Goal: Use online tool/utility: Utilize a website feature to perform a specific function

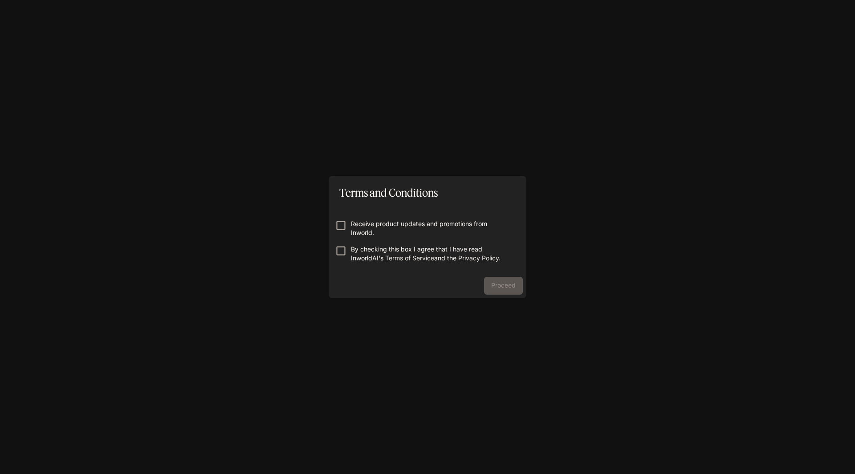
click at [372, 254] on p "By checking this box I agree that I have read InworldAI's Terms of Service and …" at bounding box center [431, 254] width 160 height 18
click at [494, 288] on button "Proceed" at bounding box center [503, 286] width 39 height 18
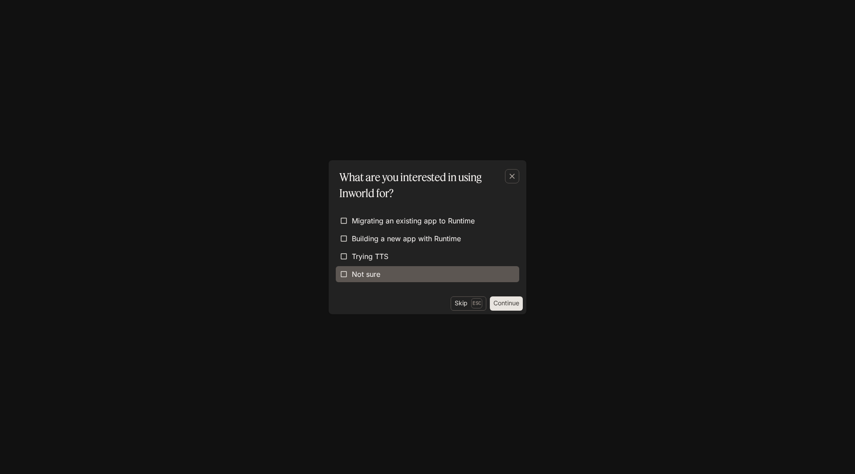
click at [439, 270] on label "Not sure" at bounding box center [427, 274] width 183 height 16
click at [520, 305] on button "Continue" at bounding box center [506, 304] width 33 height 14
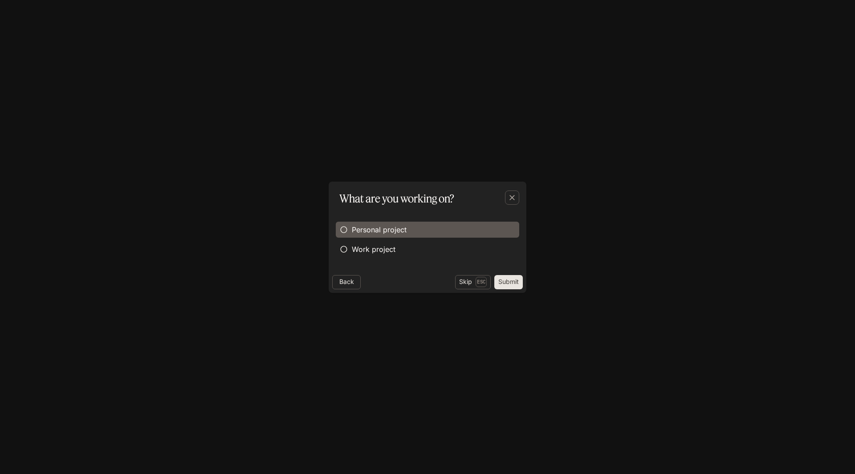
click at [403, 224] on span "Personal project" at bounding box center [379, 229] width 55 height 11
click at [507, 287] on button "Submit" at bounding box center [508, 282] width 29 height 14
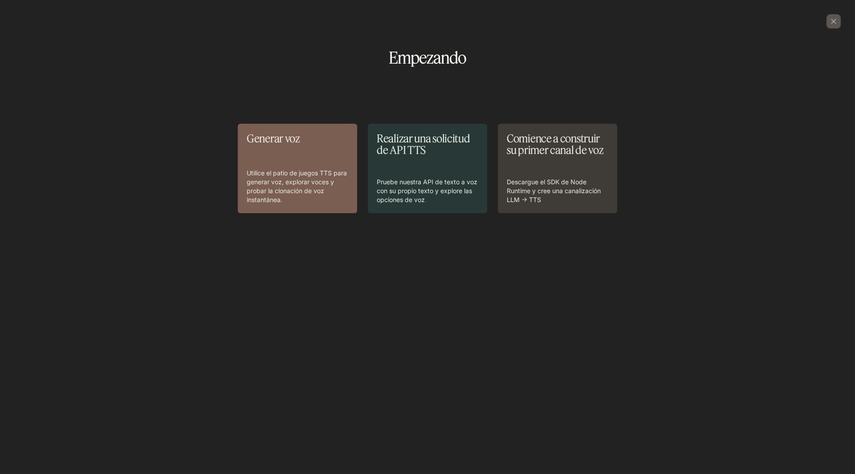
click at [721, 96] on div "Generar voz Utilice el patio de juegos TTS para generar voz, explorar voces y p…" at bounding box center [427, 223] width 841 height 285
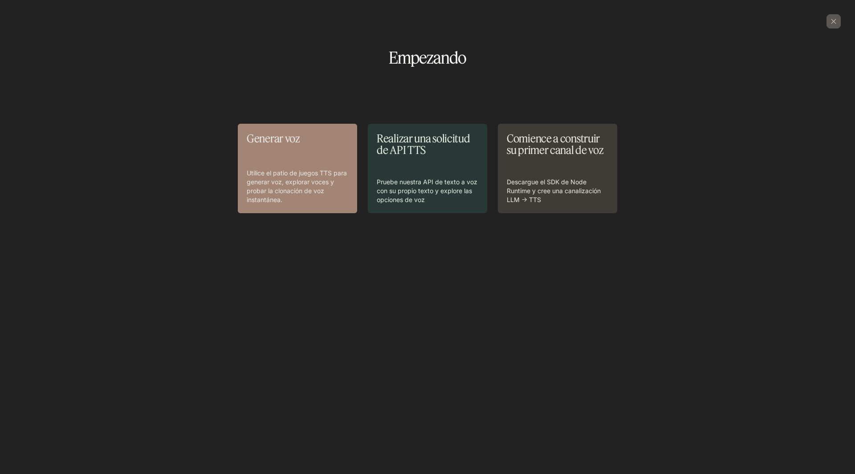
click at [285, 201] on p "Utilice el patio de juegos TTS para generar voz, explorar voces y probar la clo…" at bounding box center [298, 187] width 102 height 36
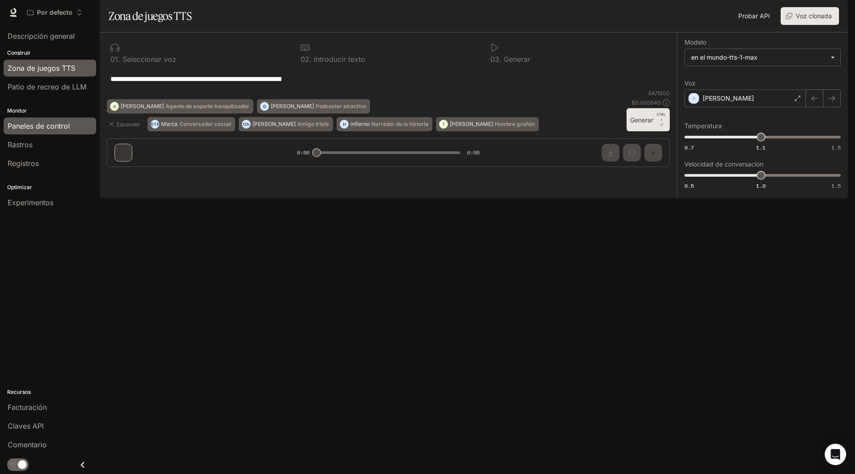
click at [65, 130] on font "Paneles de control" at bounding box center [39, 126] width 62 height 9
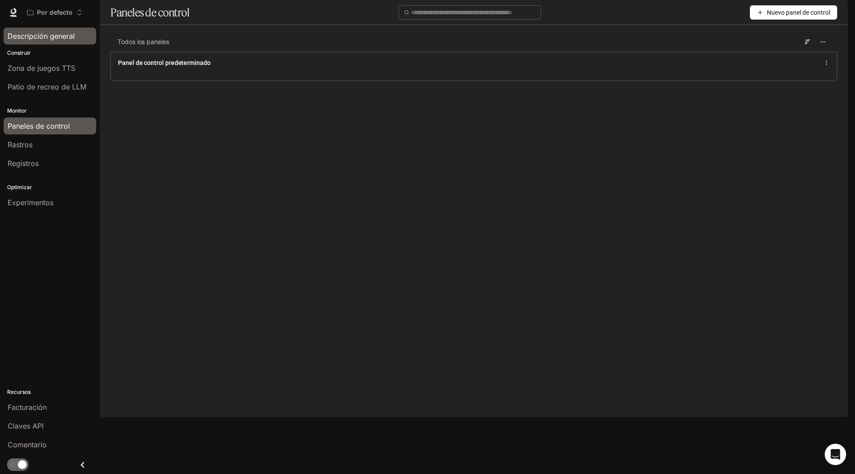
click at [62, 40] on font "Descripción general" at bounding box center [41, 36] width 67 height 9
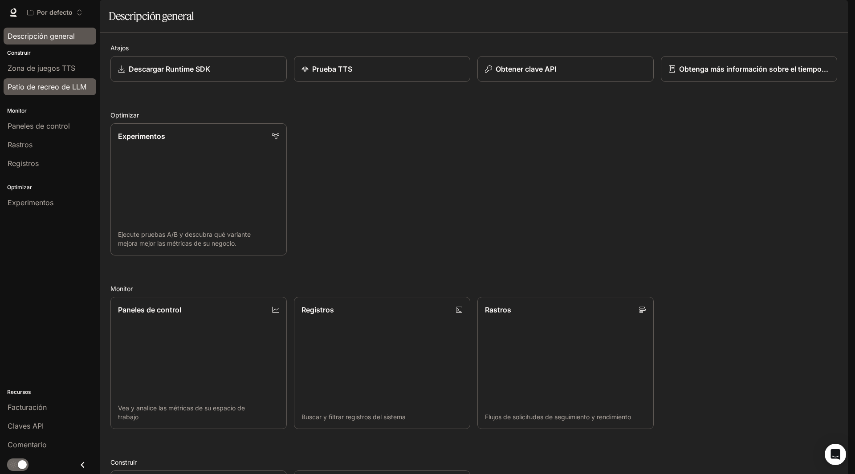
click at [69, 81] on span "Patio de recreo de LLM" at bounding box center [47, 86] width 79 height 11
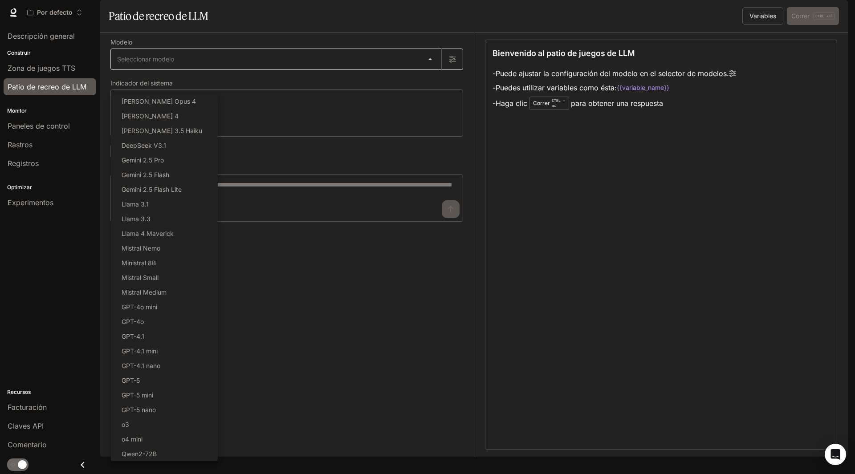
click at [203, 85] on body "Saltar al contenido principal Por defecto Tiempo de ejecución Tiempo de ejecuci…" at bounding box center [427, 237] width 855 height 474
click at [212, 81] on div at bounding box center [427, 237] width 855 height 474
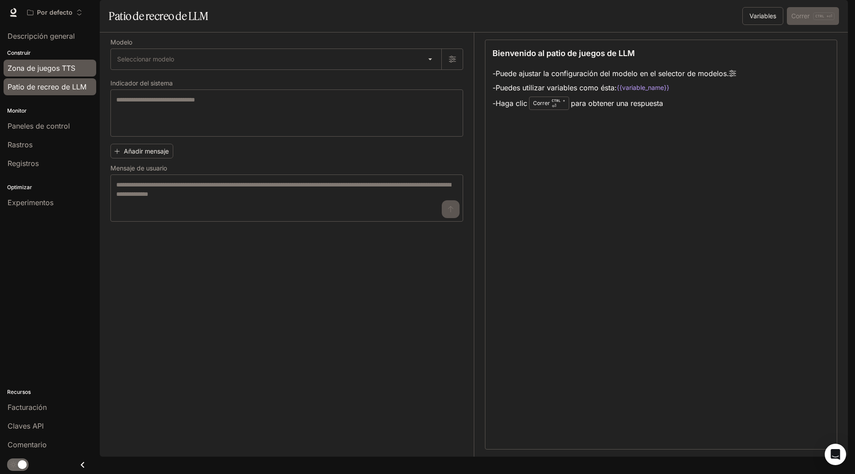
click at [33, 75] on link "Zona de juegos TTS" at bounding box center [50, 68] width 93 height 17
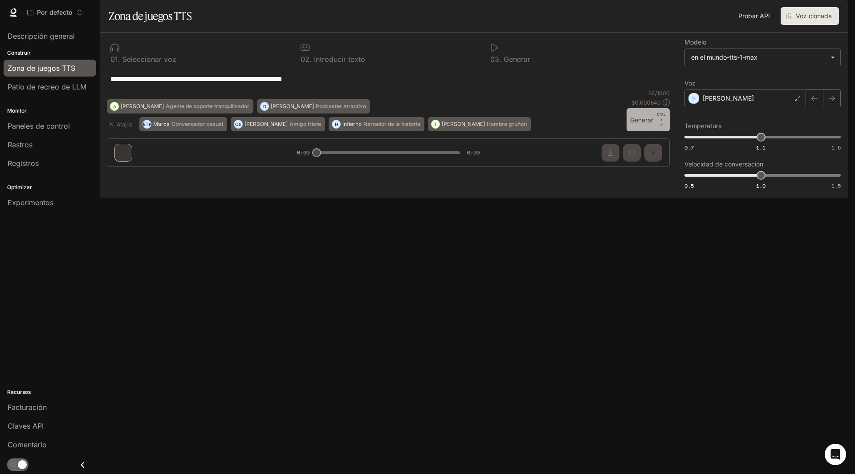
click at [650, 131] on button "Generar CTRL + ⏎" at bounding box center [648, 119] width 43 height 23
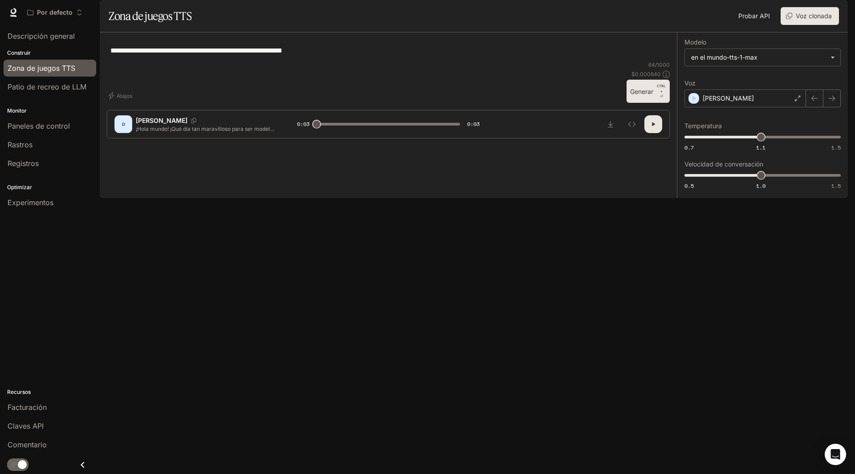
click at [656, 103] on button "Generar CTRL + ⏎" at bounding box center [648, 91] width 43 height 23
click at [752, 86] on body "**********" at bounding box center [427, 237] width 855 height 474
type input "*"
click at [752, 86] on div at bounding box center [427, 237] width 855 height 474
click at [764, 107] on div "[PERSON_NAME]" at bounding box center [745, 99] width 122 height 18
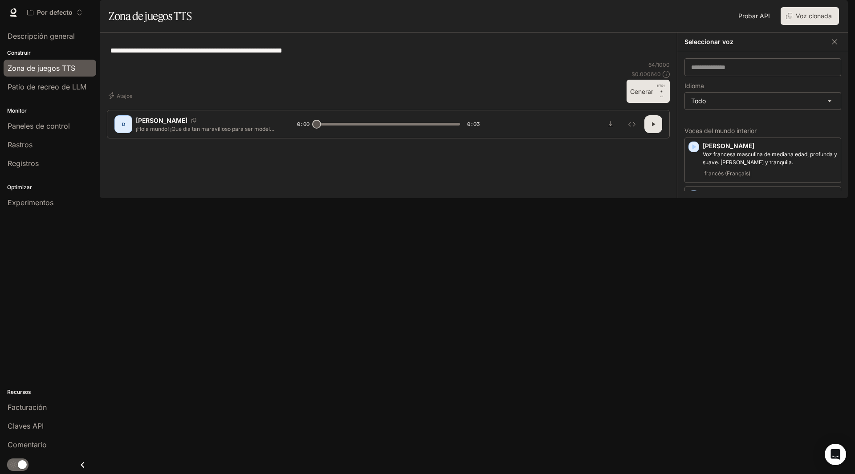
click at [764, 120] on body "**********" at bounding box center [427, 237] width 855 height 474
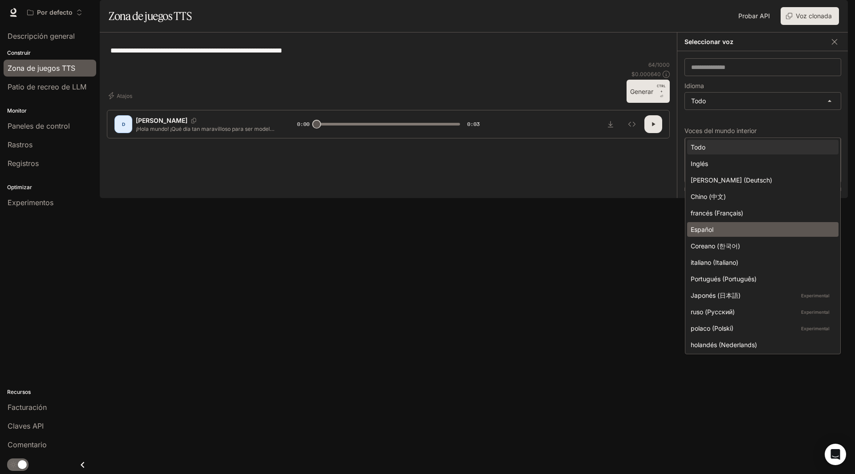
click at [732, 230] on div "Español" at bounding box center [761, 229] width 141 height 9
type input "*****"
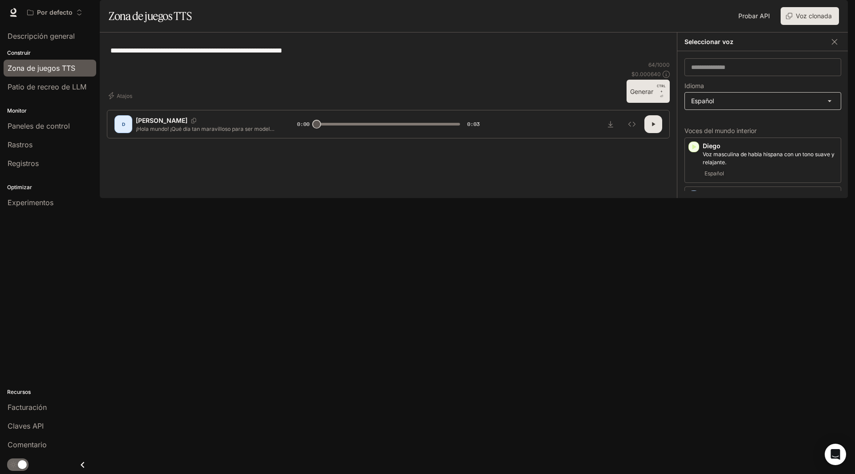
click at [734, 130] on body "**********" at bounding box center [427, 237] width 855 height 474
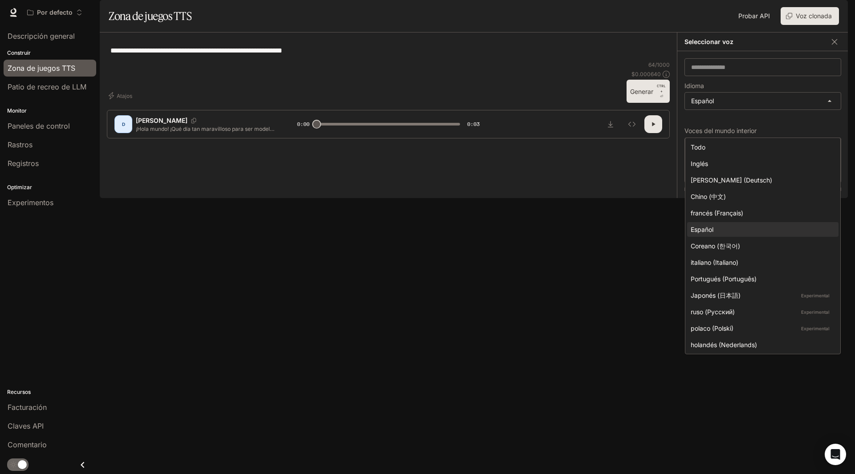
click at [734, 130] on div at bounding box center [427, 237] width 855 height 474
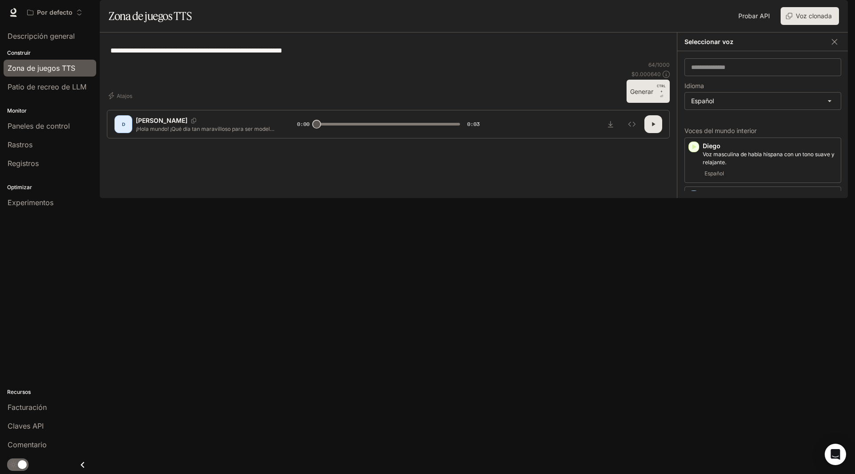
click at [755, 191] on div "Voces del mundo interior Diego Voz masculina de habla hispana con un tono suave…" at bounding box center [762, 156] width 157 height 70
click at [740, 191] on div "Voces del mundo interior Diego Voz masculina de habla hispana con un tono suave…" at bounding box center [762, 156] width 157 height 70
click at [639, 95] on font "Generar" at bounding box center [641, 92] width 23 height 8
click at [752, 179] on div "Español" at bounding box center [770, 173] width 134 height 11
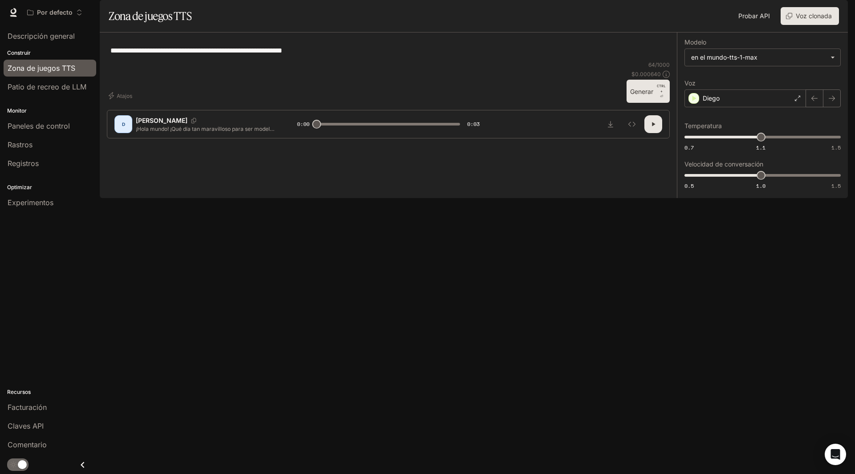
click at [648, 97] on font "Generar" at bounding box center [641, 91] width 23 height 11
type input "*"
click at [154, 56] on textarea "**********" at bounding box center [388, 50] width 556 height 10
drag, startPoint x: 367, startPoint y: 76, endPoint x: 0, endPoint y: 69, distance: 367.5
click at [100, 69] on main "**********" at bounding box center [474, 99] width 748 height 198
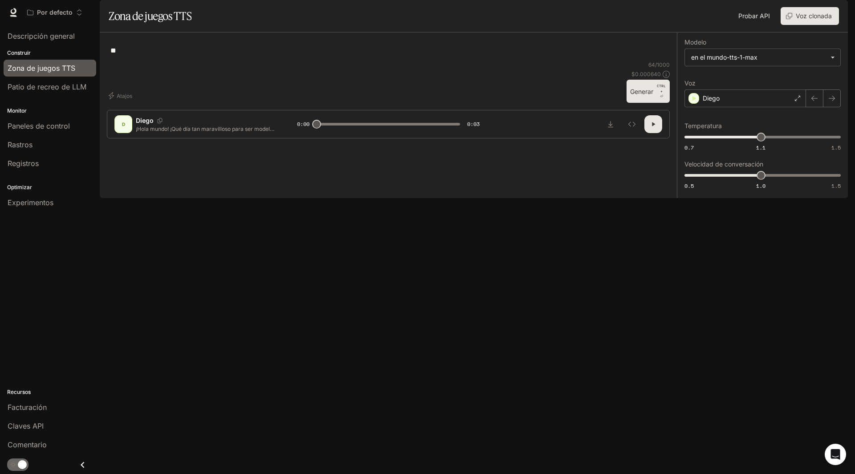
type textarea "*"
type textarea "**********"
click at [635, 103] on button "Generar CTRL + ⏎" at bounding box center [648, 91] width 43 height 23
type input "*"
type input "***"
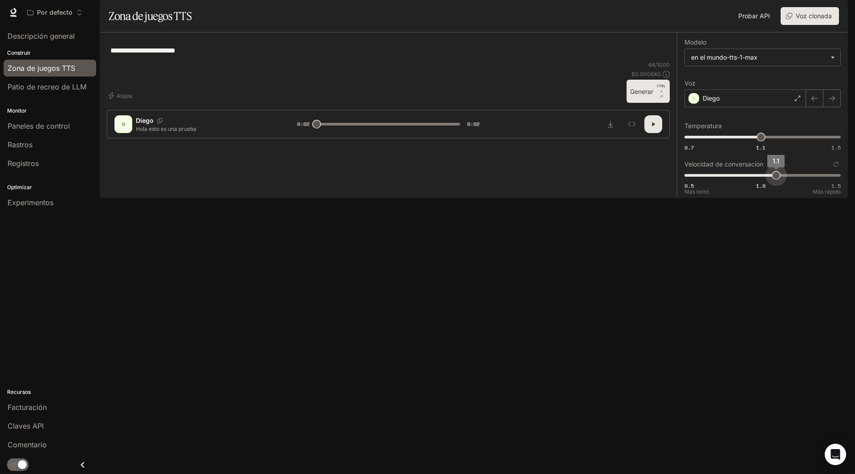
drag, startPoint x: 759, startPoint y: 203, endPoint x: 775, endPoint y: 201, distance: 16.1
click at [775, 180] on span "1.1" at bounding box center [776, 175] width 9 height 9
click at [643, 95] on font "Generar" at bounding box center [641, 92] width 23 height 8
click at [650, 128] on icon "button" at bounding box center [653, 124] width 7 height 7
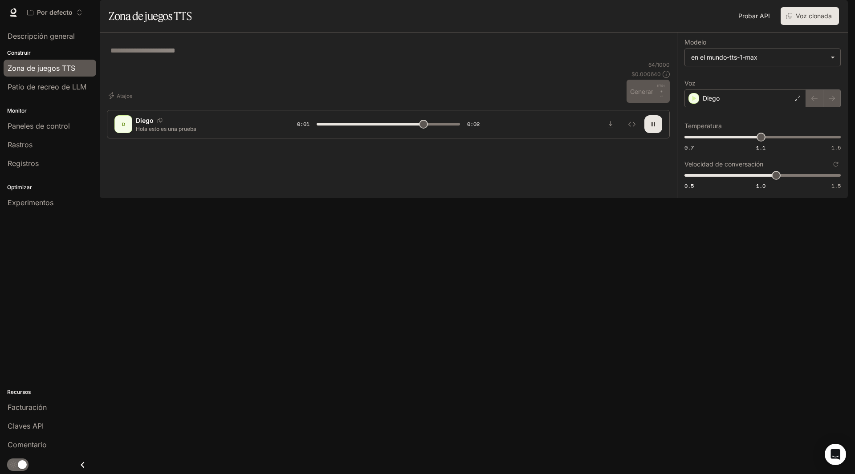
click at [710, 198] on div "**********" at bounding box center [762, 116] width 171 height 166
click at [660, 103] on div "64 / 1000 $ 0.000640 Generar CTRL + ⏎" at bounding box center [648, 82] width 43 height 42
click at [496, 103] on div "Atajos 64 / 1000 $ 0.000640 Generar CTRL + ⏎" at bounding box center [388, 82] width 563 height 42
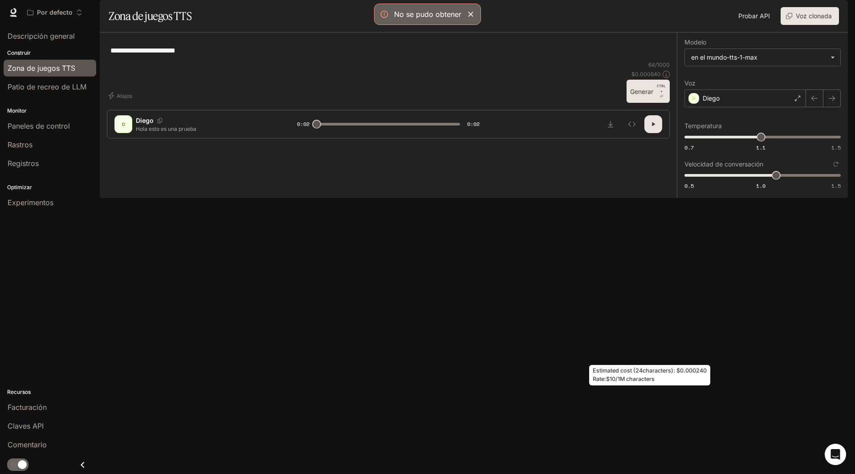
click at [667, 78] on icon at bounding box center [666, 74] width 7 height 7
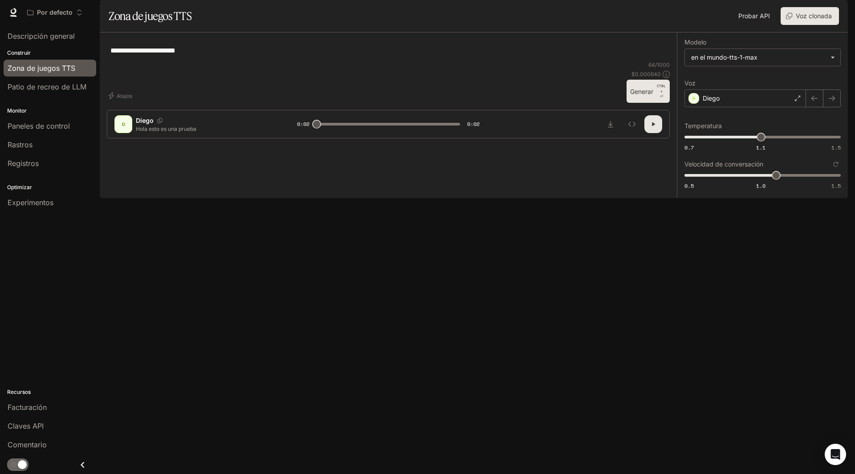
click at [656, 103] on button "Generar CTRL + ⏎" at bounding box center [648, 91] width 43 height 23
type input "*"
click at [22, 83] on font "Patio de recreo de LLM" at bounding box center [47, 86] width 79 height 9
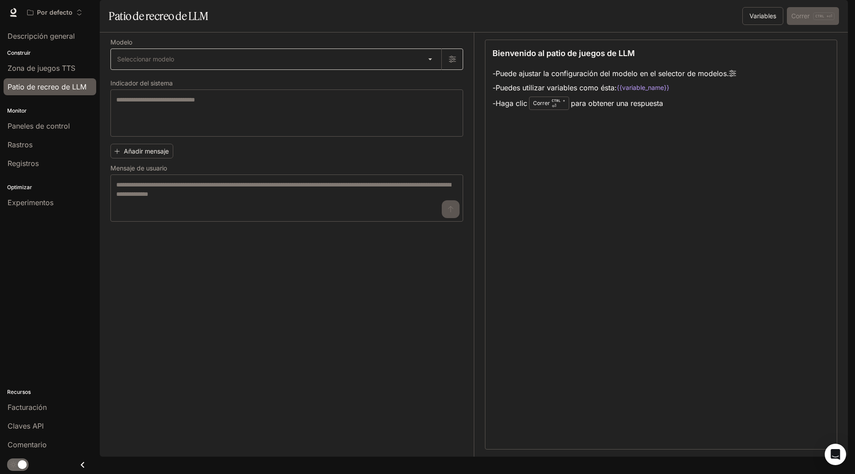
click at [172, 88] on body "Saltar al contenido principal Por defecto Tiempo de ejecución Tiempo de ejecuci…" at bounding box center [427, 237] width 855 height 474
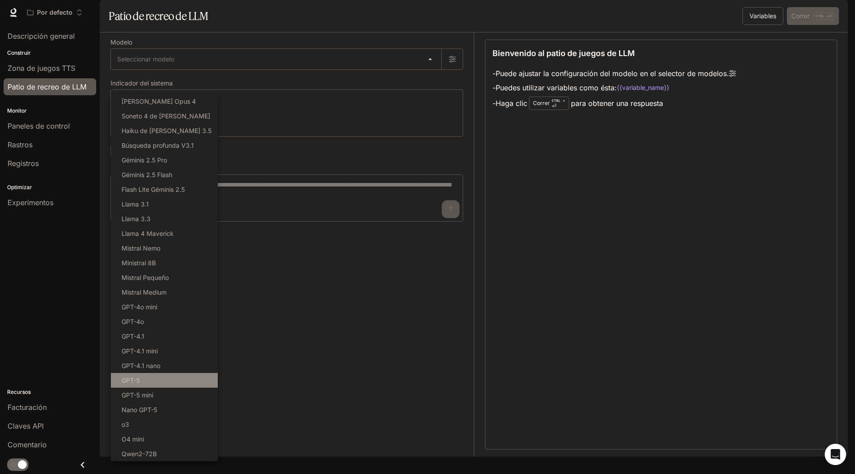
click at [184, 383] on li "GPT-5" at bounding box center [164, 380] width 107 height 15
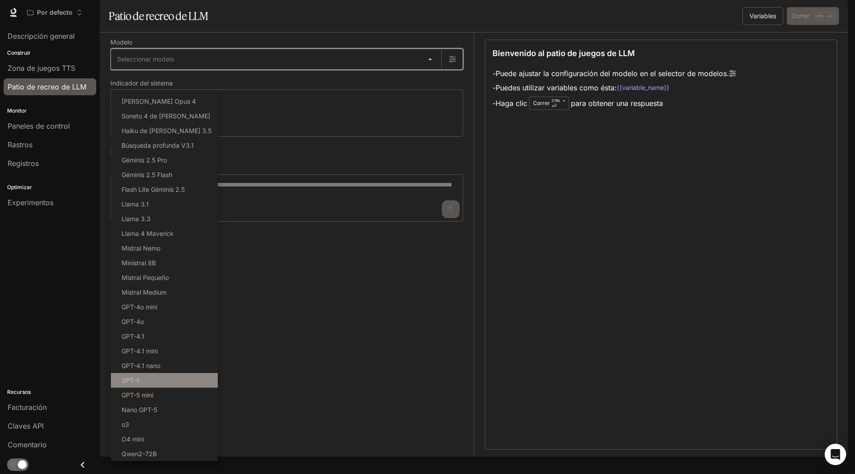
type input "*****"
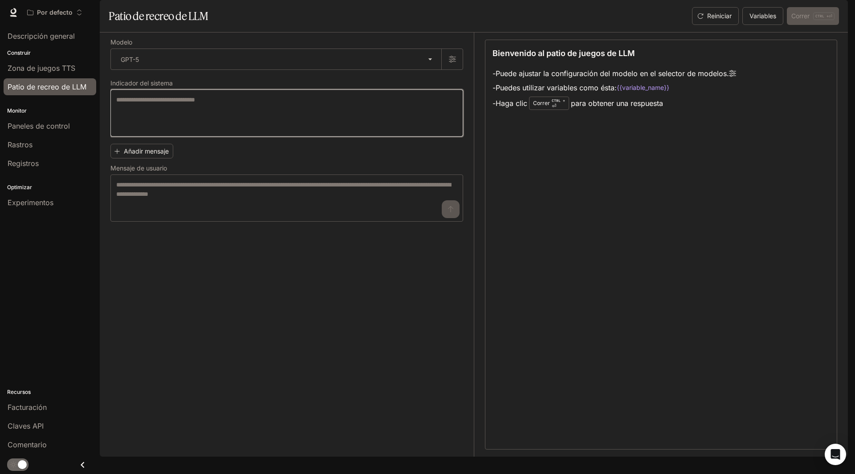
click at [166, 131] on textarea at bounding box center [286, 113] width 341 height 36
click at [167, 131] on textarea at bounding box center [286, 113] width 341 height 36
type textarea "*"
type textarea "**********"
click at [151, 155] on font "Añadir mensaje" at bounding box center [146, 151] width 45 height 8
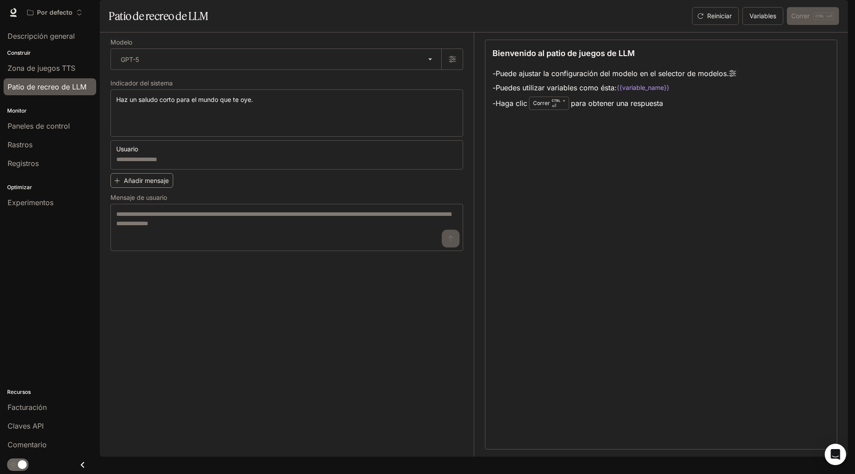
click at [151, 155] on div "Usuario" at bounding box center [286, 147] width 353 height 14
click at [214, 164] on textarea at bounding box center [286, 159] width 341 height 9
click at [131, 155] on div "Usuario" at bounding box center [286, 147] width 353 height 14
click at [136, 153] on font "Usuario" at bounding box center [127, 149] width 22 height 8
click at [175, 176] on div at bounding box center [427, 237] width 855 height 474
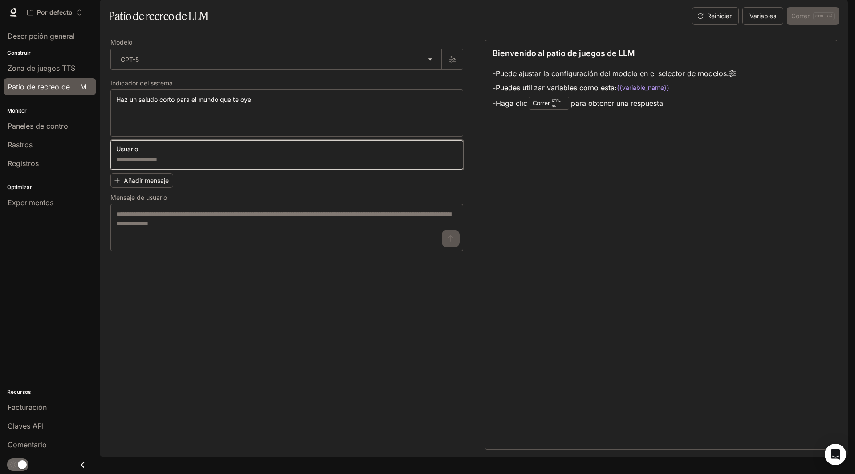
click at [173, 164] on textarea at bounding box center [286, 159] width 341 height 9
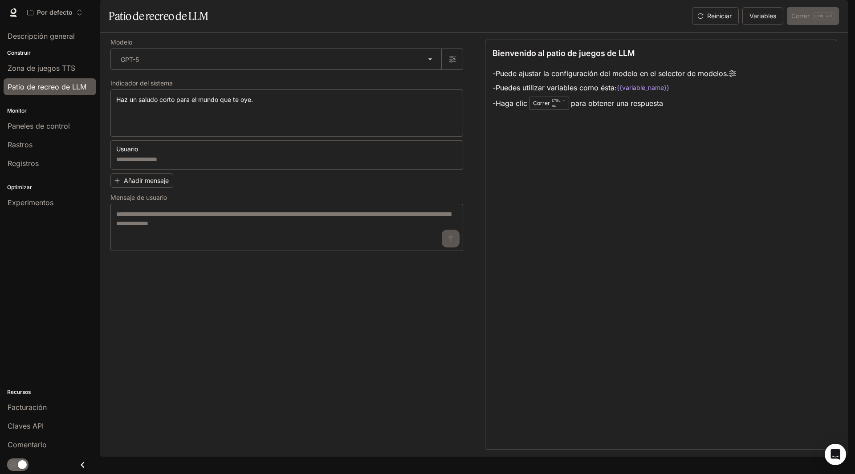
click at [214, 218] on div "Usuario * ​ Añadir mensaje Mensaje de usuario * ​" at bounding box center [286, 195] width 353 height 111
click at [170, 241] on textarea at bounding box center [286, 228] width 341 height 36
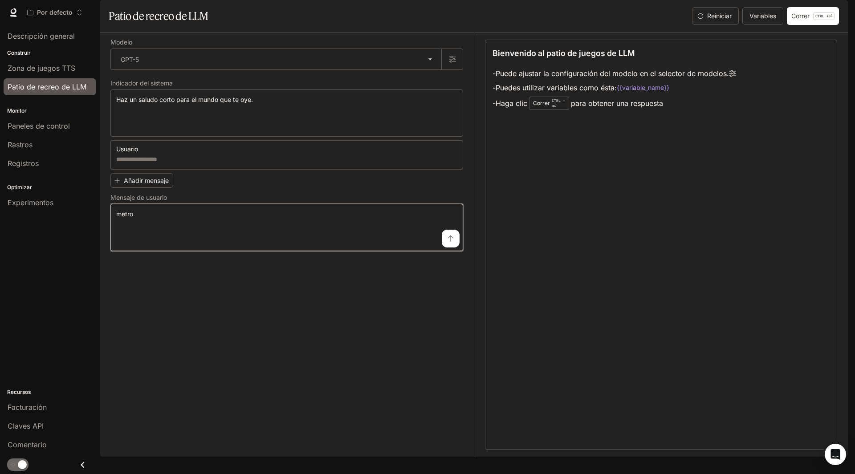
type textarea "*"
click at [446, 248] on button "submit" at bounding box center [451, 239] width 18 height 18
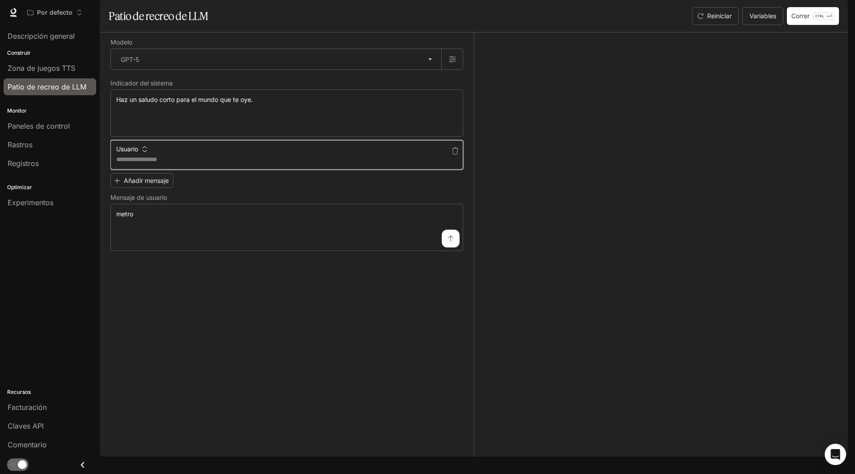
click at [132, 164] on textarea at bounding box center [286, 159] width 341 height 9
type textarea "**********"
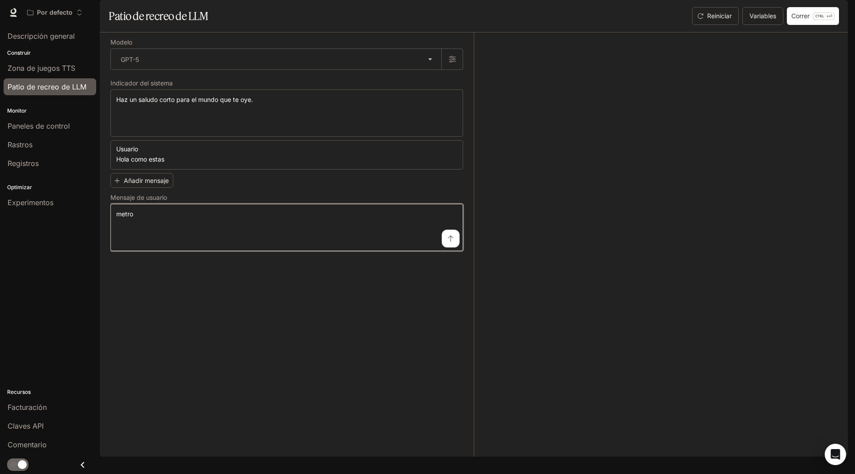
drag, startPoint x: 206, startPoint y: 236, endPoint x: 0, endPoint y: 211, distance: 207.7
click at [100, 211] on main "**********" at bounding box center [474, 228] width 748 height 457
click at [132, 244] on textarea "*" at bounding box center [286, 228] width 341 height 36
click at [140, 241] on textarea "*" at bounding box center [286, 228] width 341 height 36
click at [134, 241] on textarea "*" at bounding box center [286, 228] width 341 height 36
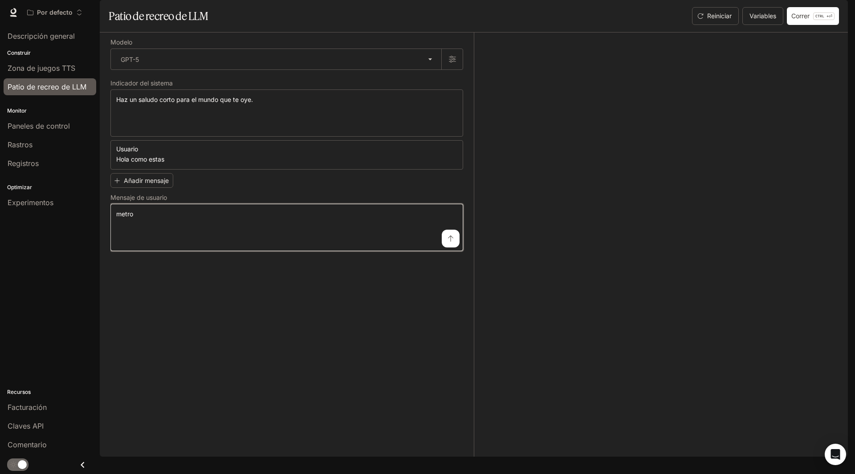
click at [134, 241] on textarea "*" at bounding box center [286, 228] width 341 height 36
click at [126, 240] on textarea "*" at bounding box center [286, 228] width 341 height 36
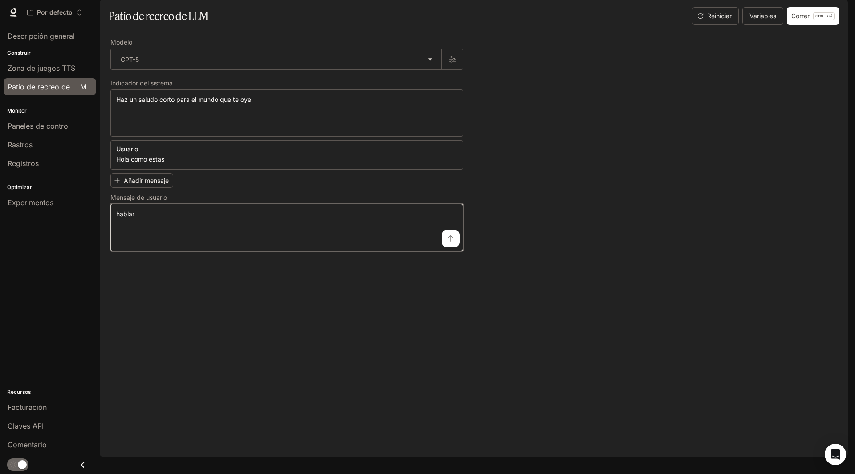
type textarea "******"
click at [448, 242] on icon "submit" at bounding box center [450, 238] width 7 height 7
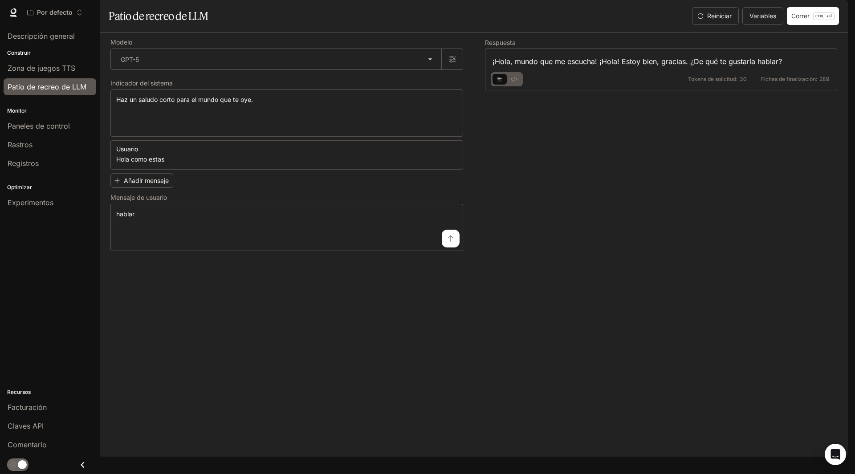
click at [501, 82] on icon "ejemplo de pestañas básicas" at bounding box center [499, 79] width 5 height 5
click at [808, 20] on font "Correr" at bounding box center [800, 16] width 18 height 8
click at [35, 68] on font "Zona de juegos TTS" at bounding box center [42, 68] width 68 height 9
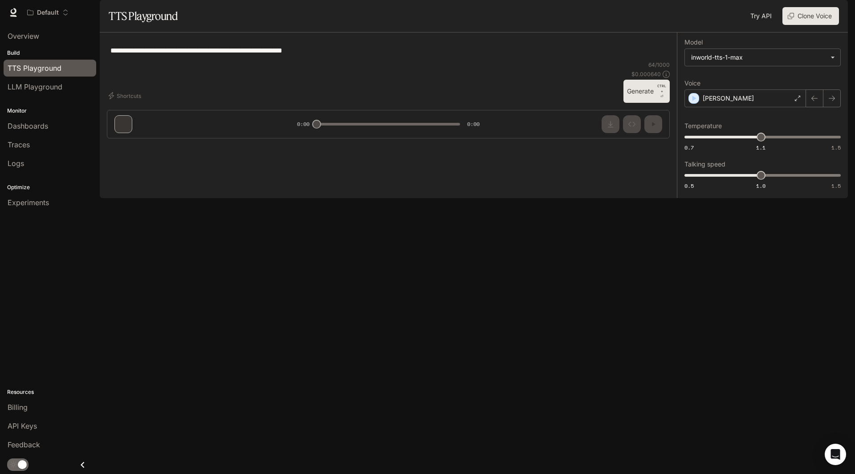
type textarea "**********"
type input "***"
